Goal: Transaction & Acquisition: Purchase product/service

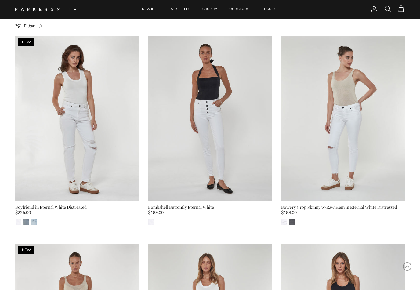
scroll to position [214, 0]
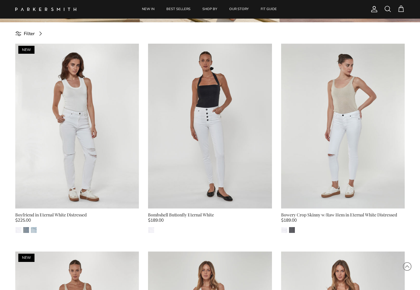
click at [95, 164] on img at bounding box center [77, 126] width 124 height 165
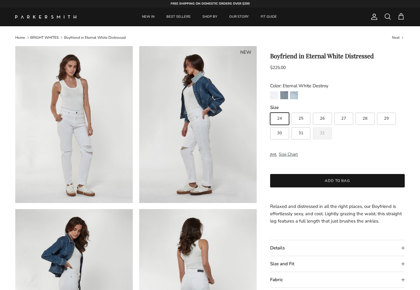
click at [294, 96] on img "Coronado Destroy" at bounding box center [294, 95] width 8 height 8
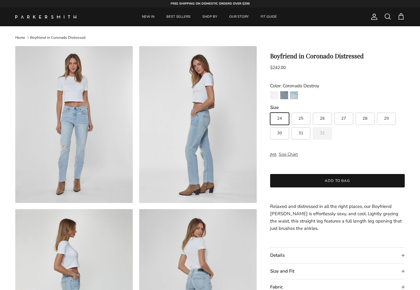
click at [270, 98] on img "Eternal White Destroy" at bounding box center [274, 95] width 8 height 8
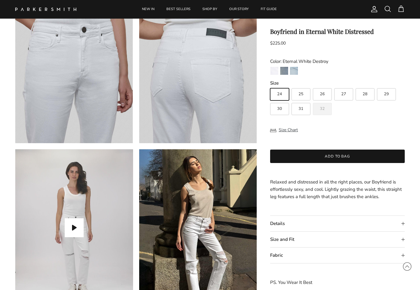
scroll to position [418, 0]
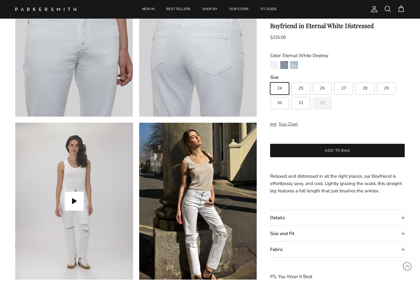
click at [74, 207] on button "Play video" at bounding box center [74, 201] width 19 height 19
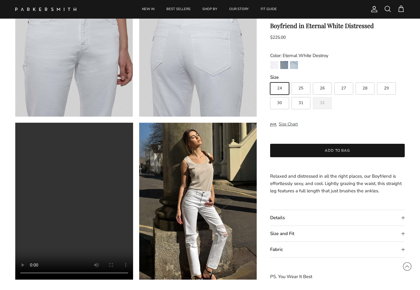
click at [415, 289] on div "Home Boyfriend in Eternal White Distressed Previous Next NEW NEW" at bounding box center [210, 48] width 420 height 880
click at [316, 89] on label "26" at bounding box center [322, 88] width 19 height 12
click at [270, 80] on input "26" at bounding box center [270, 79] width 0 height 0
radio input "true"
click at [332, 149] on button "Add to bag" at bounding box center [337, 150] width 134 height 13
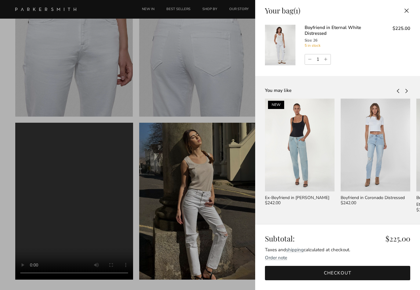
click at [346, 271] on link "Checkout" at bounding box center [337, 273] width 145 height 14
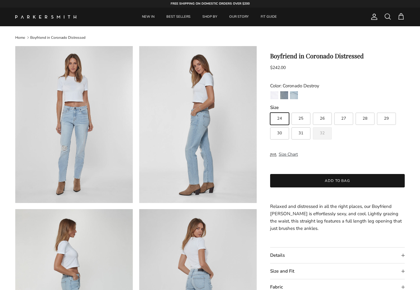
click at [296, 94] on img "Coronado Destroy" at bounding box center [294, 95] width 8 height 8
click at [294, 94] on img "Coronado Destroy" at bounding box center [294, 95] width 8 height 8
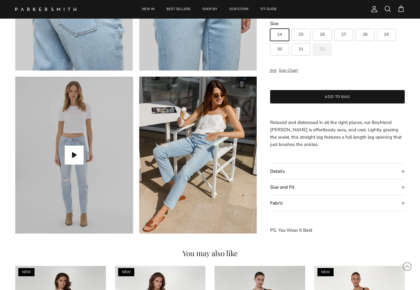
scroll to position [474, 0]
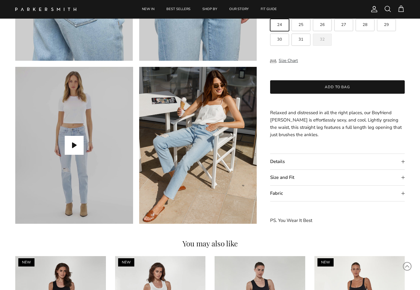
click at [315, 149] on div "Boyfriend in Coronado Distressed $242.00 Unit price / Unavailable Color: Corona…" at bounding box center [337, 91] width 134 height 265
click at [325, 25] on label "26" at bounding box center [322, 25] width 19 height 12
click at [270, 17] on input "26" at bounding box center [270, 16] width 0 height 0
radio input "true"
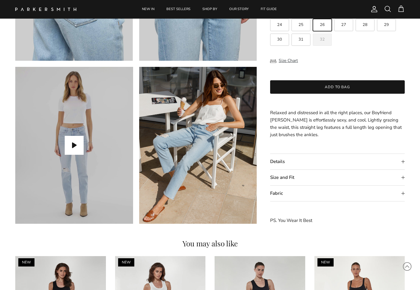
click at [336, 89] on button "Add to bag" at bounding box center [337, 87] width 134 height 13
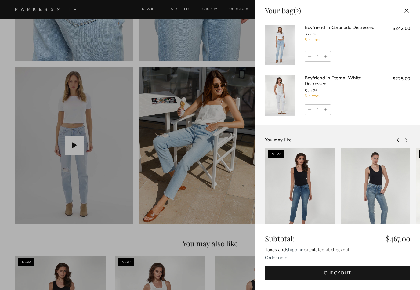
click at [348, 270] on link "Checkout" at bounding box center [337, 273] width 145 height 14
